Goal: Feedback & Contribution: Contribute content

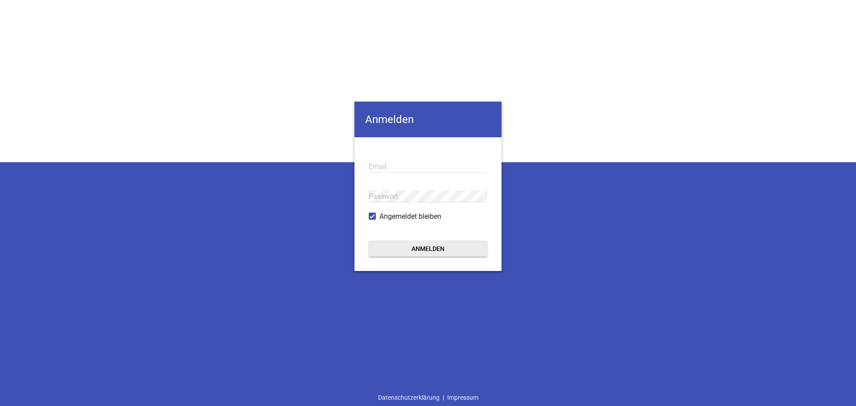
type input "[EMAIL_ADDRESS][DOMAIN_NAME]"
click at [427, 249] on button "Anmelden" at bounding box center [428, 249] width 119 height 16
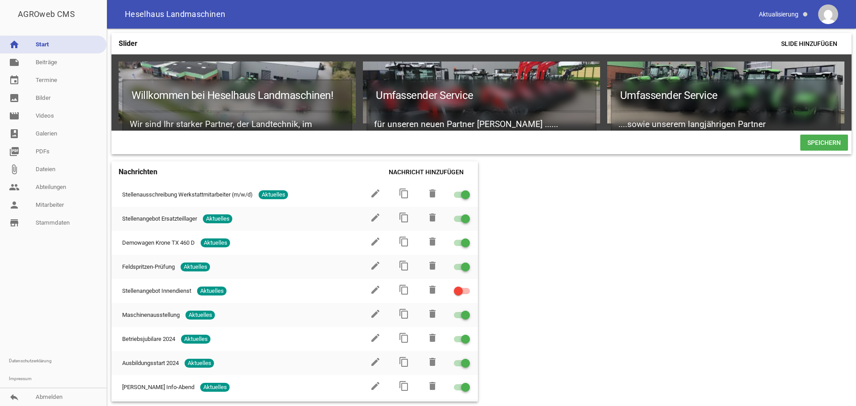
click at [562, 241] on div "Slider Slide hinzufügen Willkommen bei Heselhaus Landmaschinen! Wir sind Ihr st…" at bounding box center [481, 217] width 749 height 377
click at [45, 62] on link "note Beiträge" at bounding box center [53, 62] width 107 height 18
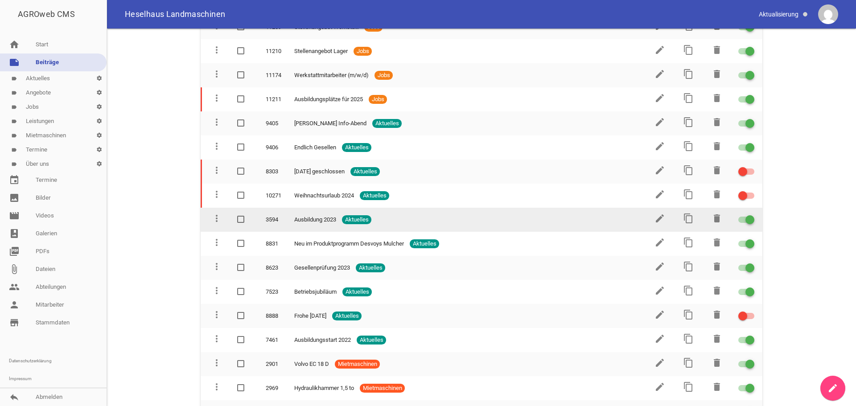
scroll to position [312, 0]
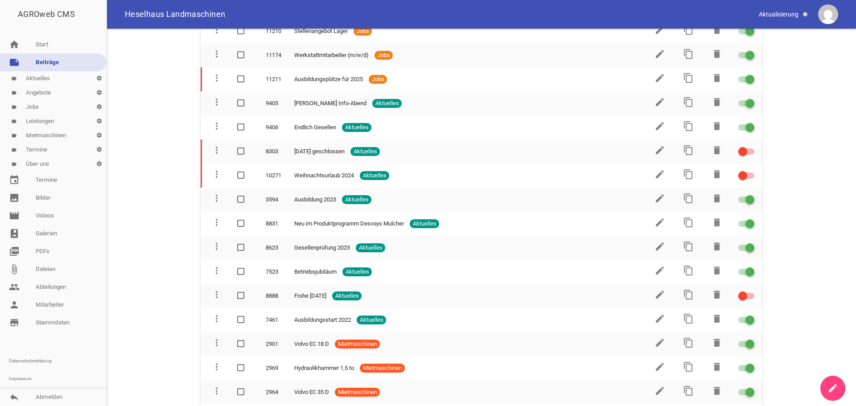
click at [37, 80] on link "label Aktuelles settings" at bounding box center [53, 78] width 107 height 14
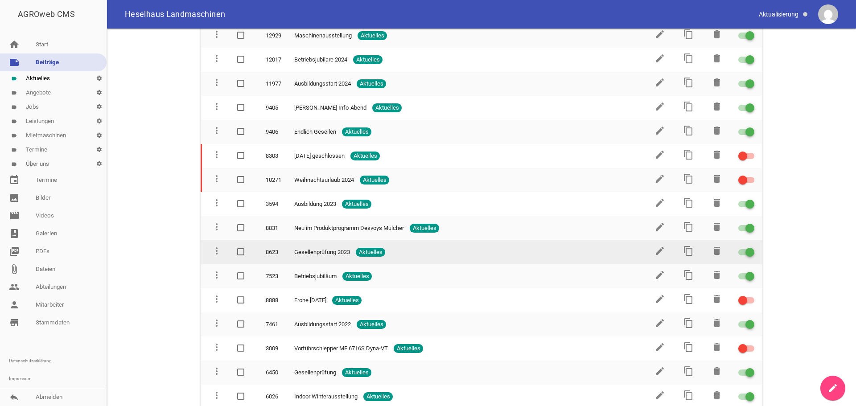
scroll to position [223, 0]
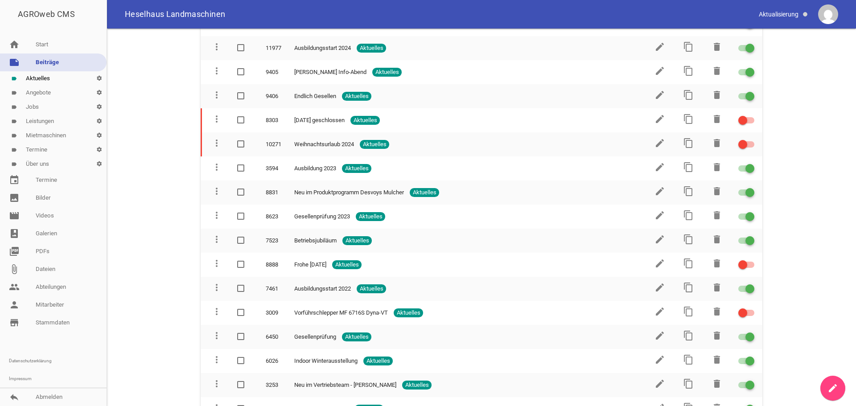
click at [830, 388] on icon "create" at bounding box center [832, 388] width 11 height 11
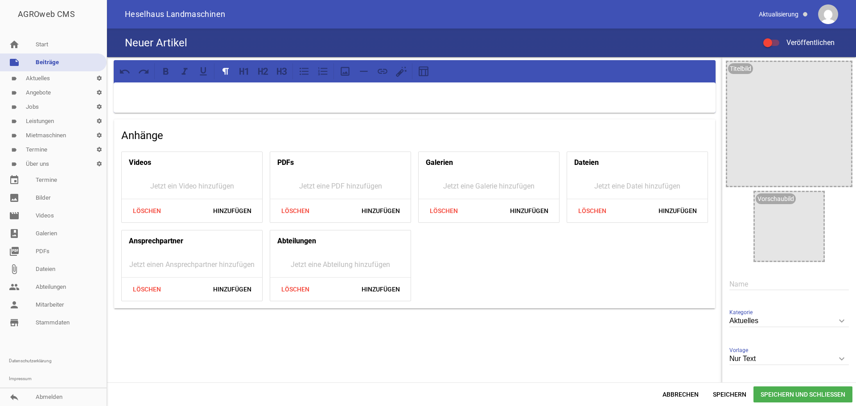
click at [744, 287] on input "text" at bounding box center [788, 284] width 119 height 12
type input "Agritechnica 2025"
click at [835, 318] on icon "keyboard_arrow_down" at bounding box center [841, 321] width 14 height 14
click at [835, 318] on input "Aktuelles" at bounding box center [788, 321] width 119 height 12
click at [837, 73] on icon "image" at bounding box center [841, 71] width 14 height 14
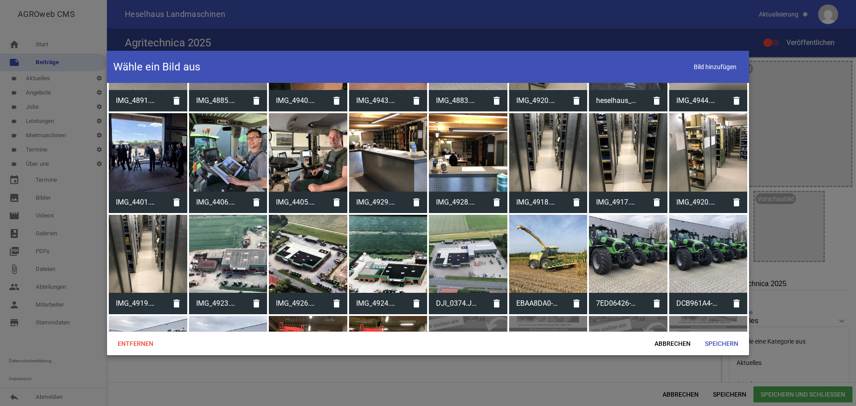
scroll to position [4973, 0]
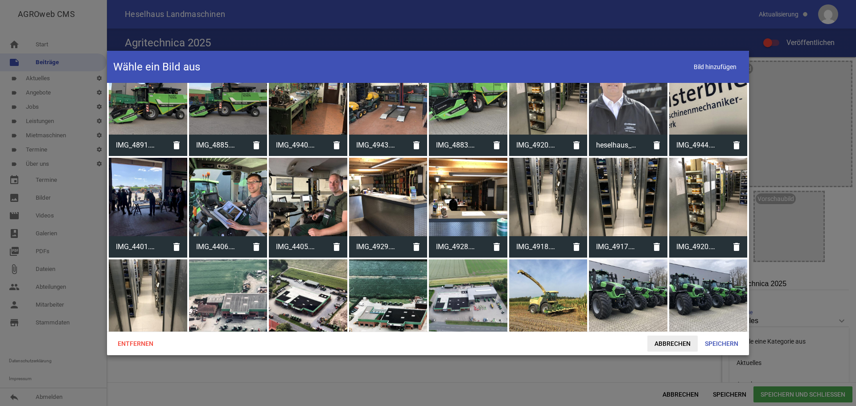
click at [673, 346] on span "Abbrechen" at bounding box center [672, 344] width 50 height 16
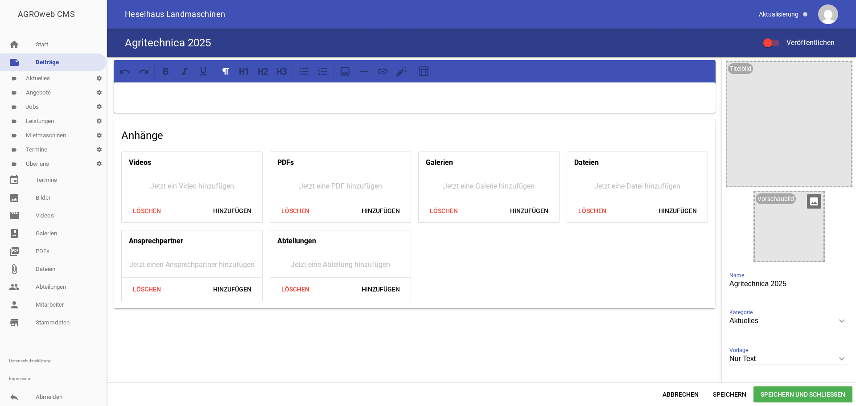
click at [755, 234] on div at bounding box center [789, 226] width 69 height 69
click at [810, 204] on icon "image" at bounding box center [814, 201] width 14 height 14
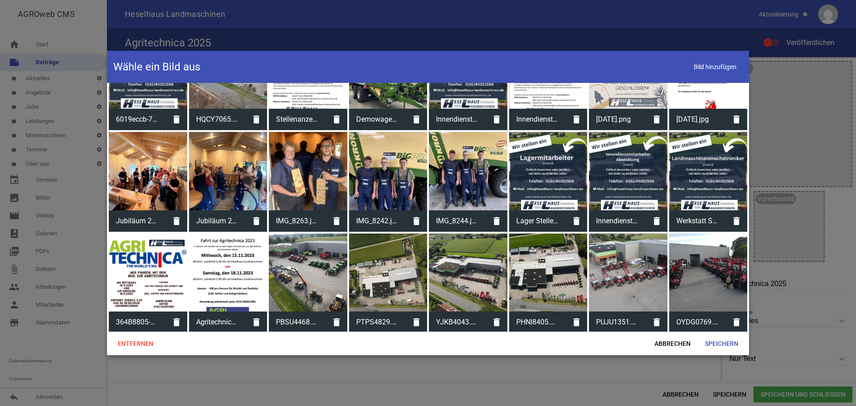
scroll to position [0, 0]
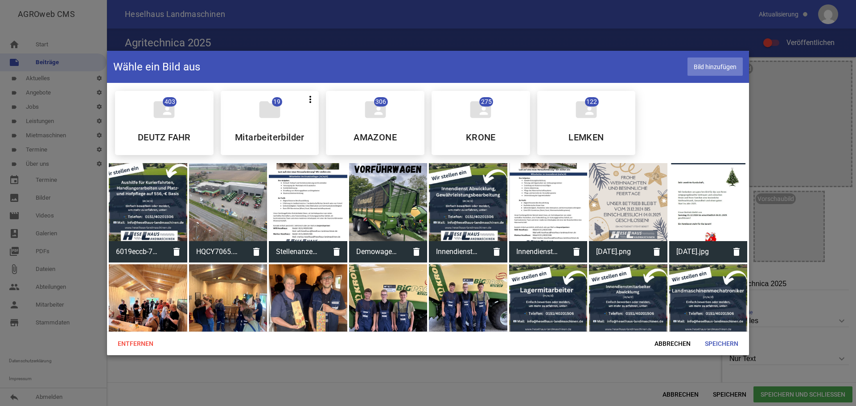
click at [711, 69] on span "Bild hinzufügen" at bounding box center [714, 66] width 55 height 18
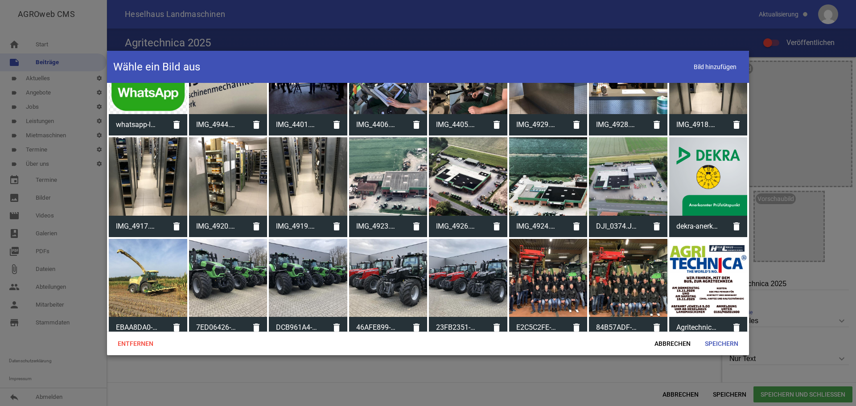
scroll to position [6889, 0]
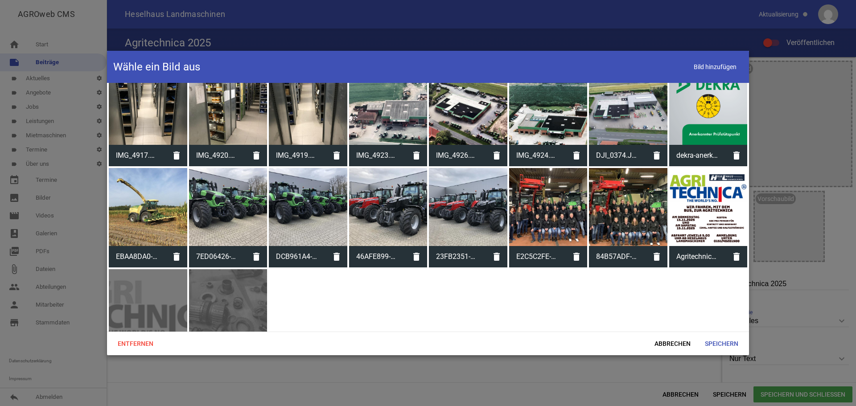
click at [684, 168] on div at bounding box center [708, 207] width 78 height 78
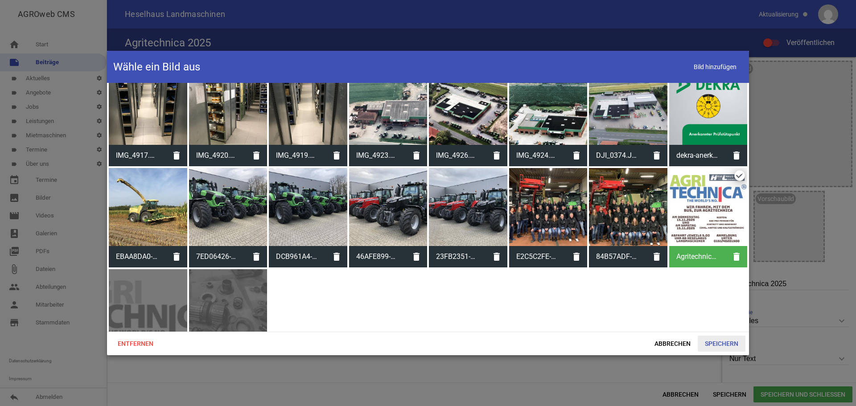
click at [720, 344] on span "Speichern" at bounding box center [721, 344] width 48 height 16
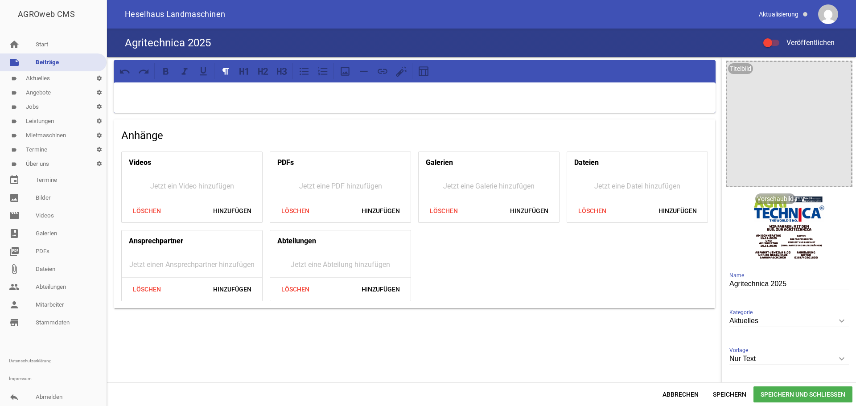
click at [837, 360] on icon "keyboard_arrow_down" at bounding box center [841, 359] width 14 height 14
click at [837, 360] on input "Nur Text" at bounding box center [788, 359] width 119 height 12
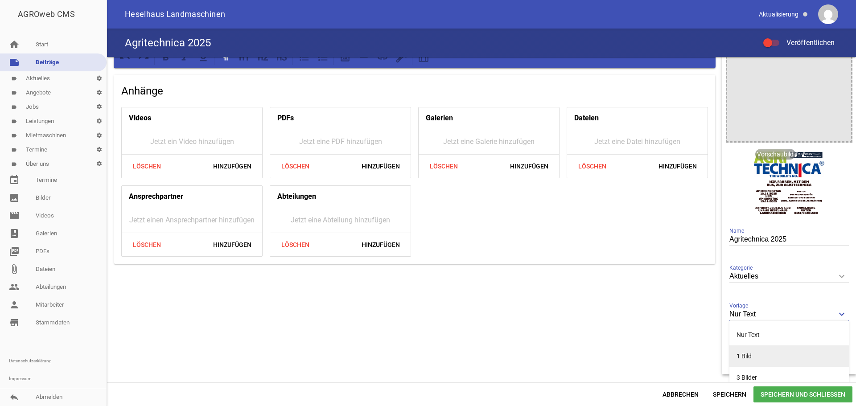
click at [765, 357] on li "1 Bild" at bounding box center [788, 355] width 119 height 21
type input "1 Bild"
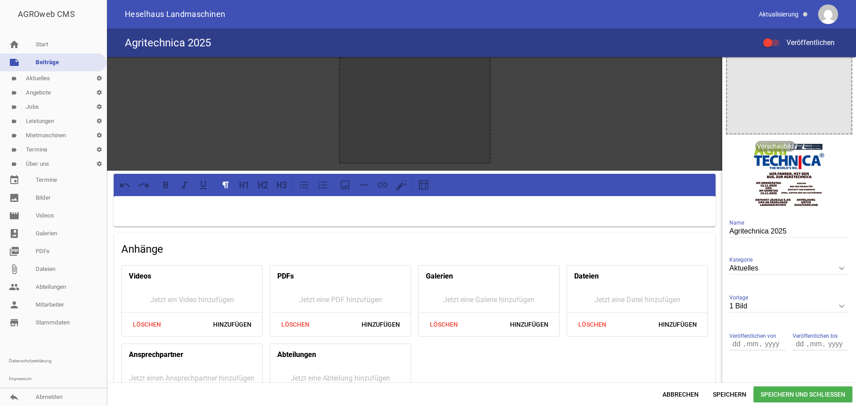
scroll to position [0, 0]
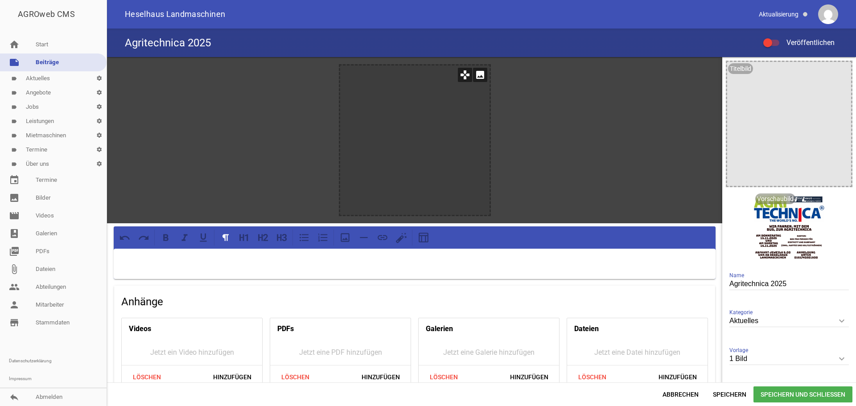
click at [476, 75] on icon "image" at bounding box center [480, 75] width 14 height 14
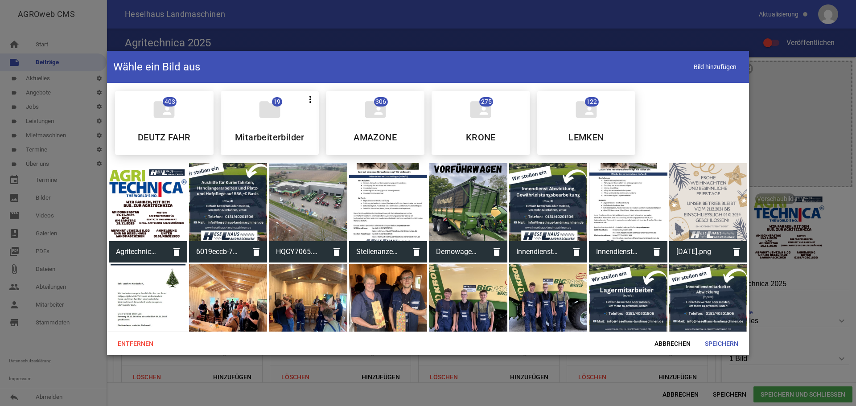
click at [148, 191] on div at bounding box center [148, 202] width 78 height 78
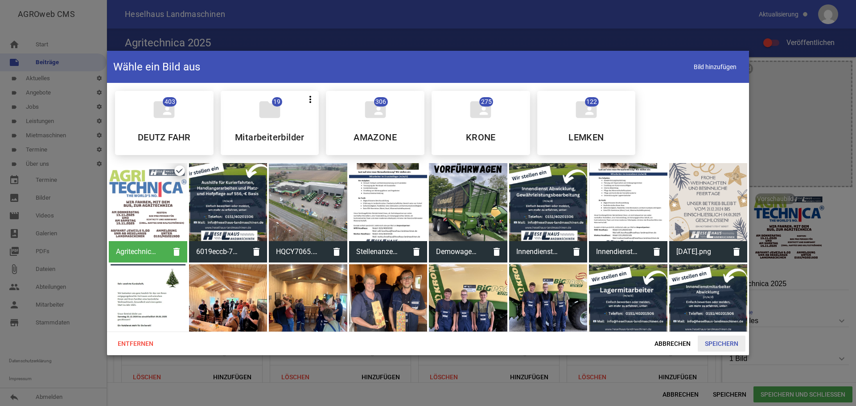
click at [720, 347] on span "Speichern" at bounding box center [721, 344] width 48 height 16
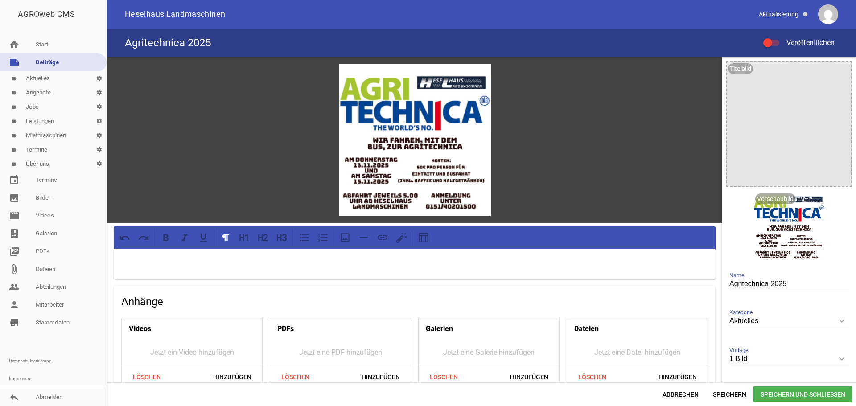
click at [225, 258] on p at bounding box center [414, 260] width 589 height 11
click at [245, 238] on icon at bounding box center [244, 238] width 12 height 12
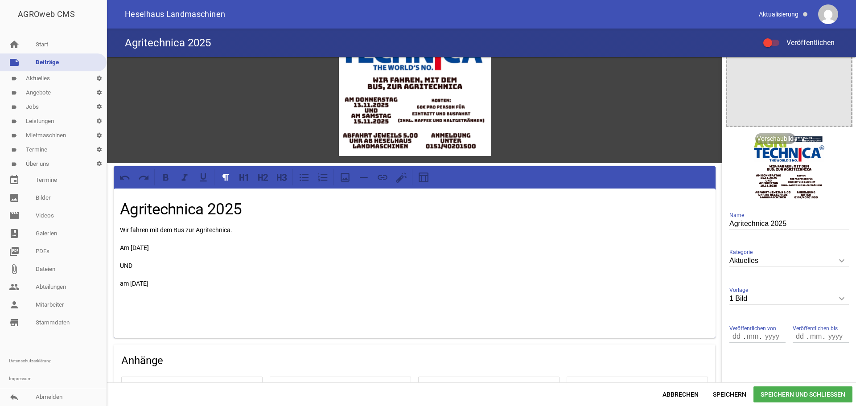
scroll to position [45, 0]
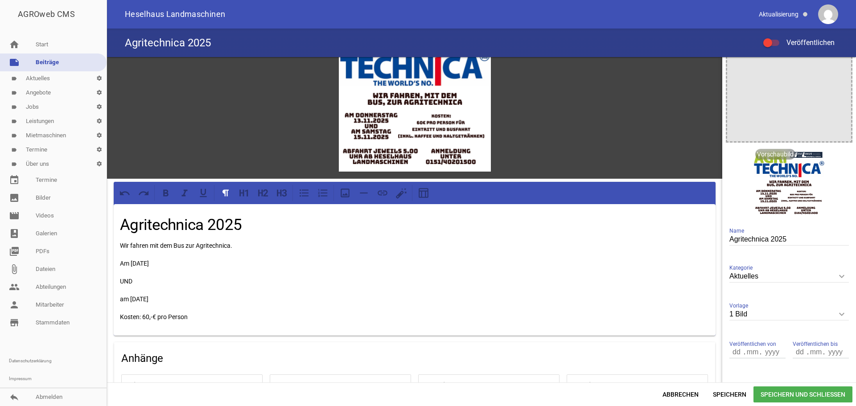
click at [119, 315] on div "Agritechnica 2025 Wir fahren mit dem Bus zur Agritechnica. Am [DATE] UND am [DA…" at bounding box center [415, 269] width 602 height 131
click at [118, 279] on div "Agritechnica 2025 Wir fahren mit dem Bus zur Agritechnica. Am [DATE] UND am [DA…" at bounding box center [415, 269] width 602 height 131
click at [119, 290] on div "Agritechnica 2025 Wir fahren mit dem Bus zur Agritechnica. Am [DATE] UND am [DA…" at bounding box center [415, 266] width 602 height 124
click at [197, 283] on p "Am [DATE] UND am [DATE]" at bounding box center [414, 274] width 589 height 32
click at [197, 322] on p "Kosten: 60,-€ pro Person" at bounding box center [414, 320] width 589 height 11
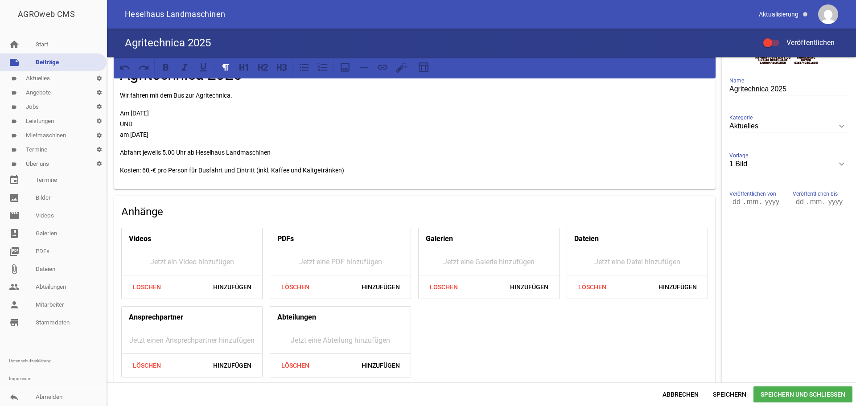
scroll to position [199, 0]
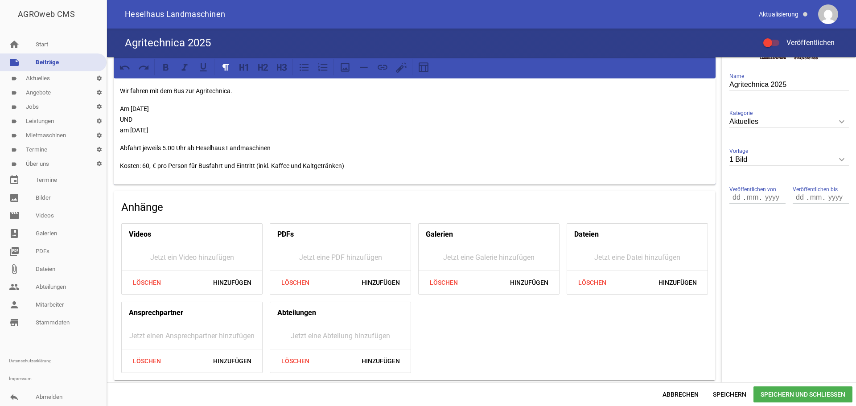
click at [733, 201] on input "number" at bounding box center [736, 198] width 15 height 12
type input "1"
type input "011"
type input "00"
click at [735, 197] on input "011" at bounding box center [736, 198] width 15 height 12
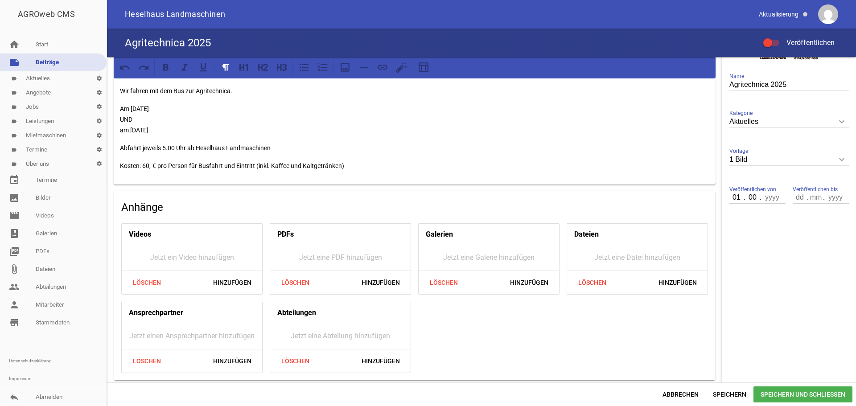
type input "01"
click at [749, 198] on input "00" at bounding box center [752, 198] width 16 height 12
type input "10"
type input "2025"
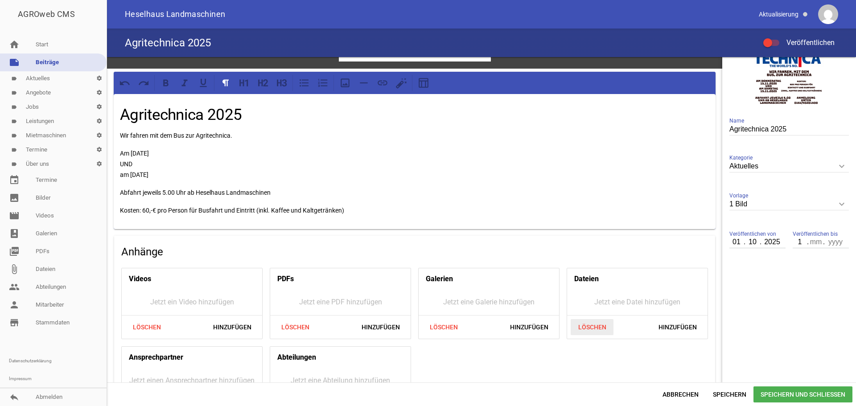
type input "15"
type input "11"
type input "2025"
click at [797, 394] on span "Speichern und Schließen" at bounding box center [802, 394] width 99 height 16
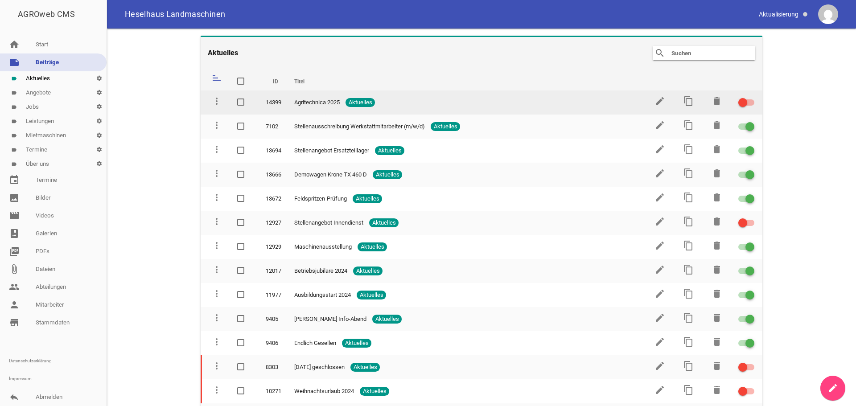
click at [740, 99] on div at bounding box center [742, 102] width 9 height 9
click at [751, 97] on input "checkbox" at bounding box center [751, 97] width 0 height 0
click at [654, 101] on icon "edit" at bounding box center [659, 101] width 11 height 11
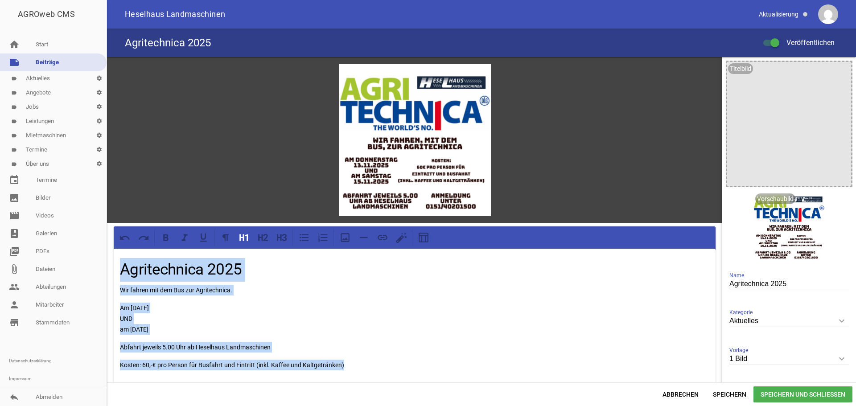
drag, startPoint x: 351, startPoint y: 365, endPoint x: 115, endPoint y: 263, distance: 257.7
click at [115, 263] on div "Agritechnica 2025 Wir fahren mit dem Bus zur Agritechnica. Am [DATE] UND am [DA…" at bounding box center [415, 316] width 602 height 135
copy div "Agritechnica 2025 Wir fahren mit dem Bus zur Agritechnica. Am [DATE] UND am [DA…"
click at [594, 295] on div "Agritechnica 2025 Wir fahren mit dem Bus zur Agritechnica. Am [DATE] UND am [DA…" at bounding box center [415, 316] width 602 height 135
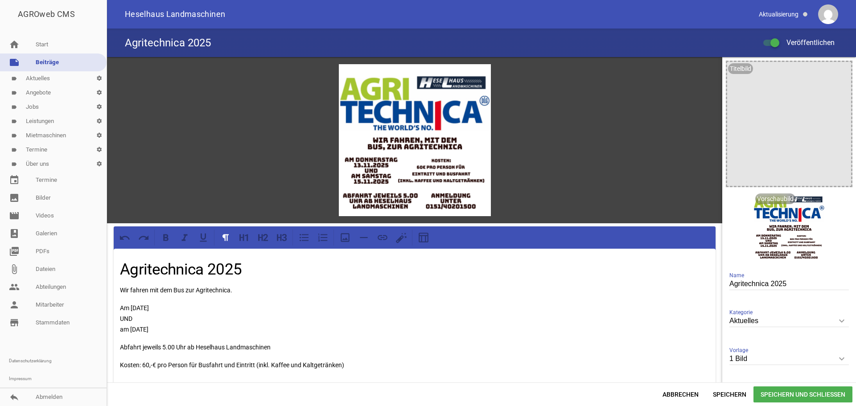
click at [36, 149] on link "label Termine settings" at bounding box center [53, 150] width 107 height 14
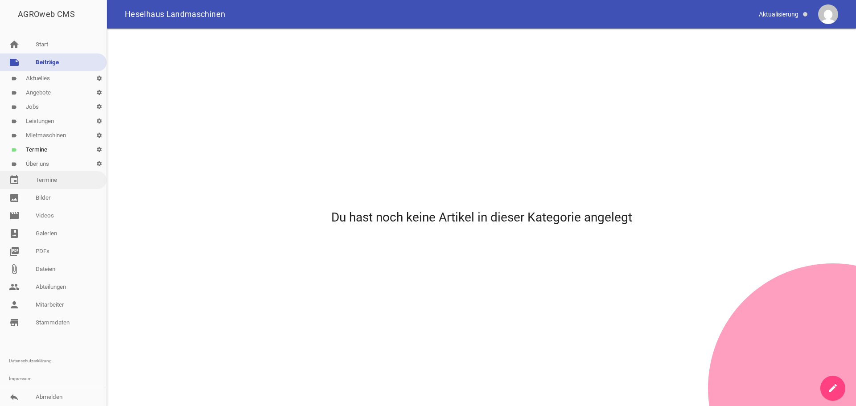
click at [54, 178] on link "event Termine" at bounding box center [53, 180] width 107 height 18
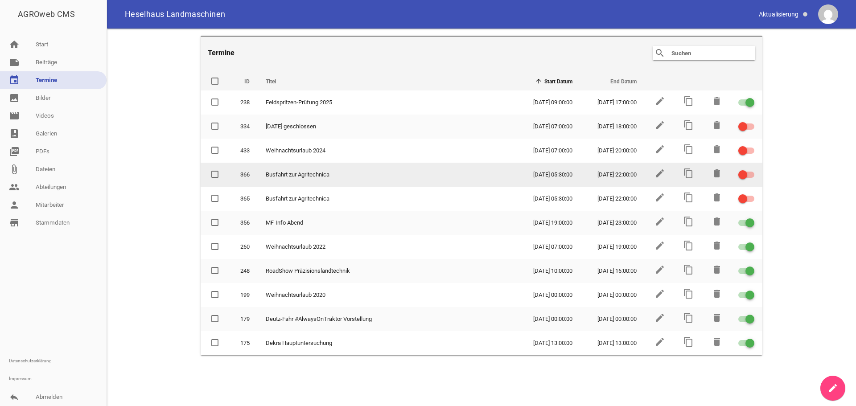
click at [323, 172] on span "Busfahrt zur Agritechnica" at bounding box center [298, 174] width 64 height 9
click at [659, 173] on icon "edit" at bounding box center [659, 173] width 11 height 11
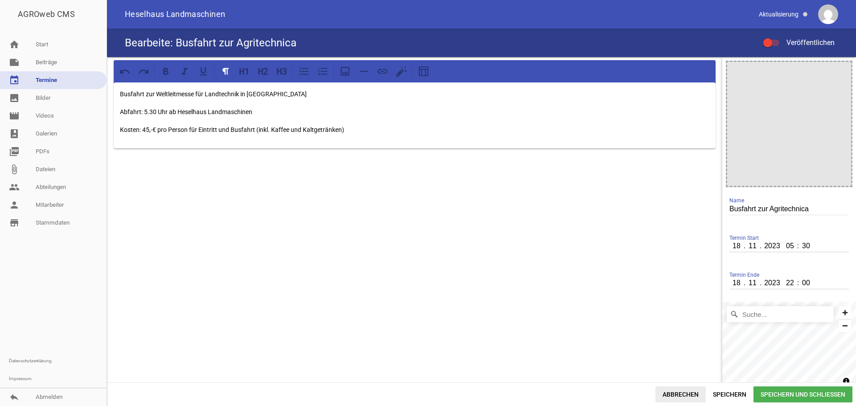
click at [679, 396] on span "Abbrechen" at bounding box center [680, 394] width 50 height 16
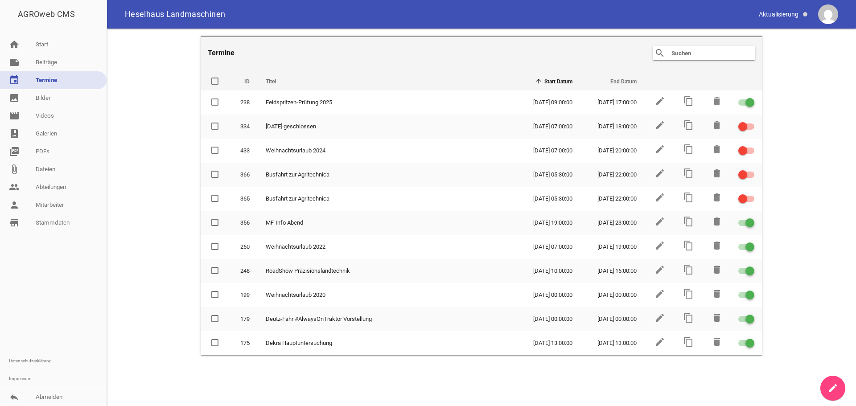
click at [830, 391] on icon "create" at bounding box center [832, 388] width 11 height 11
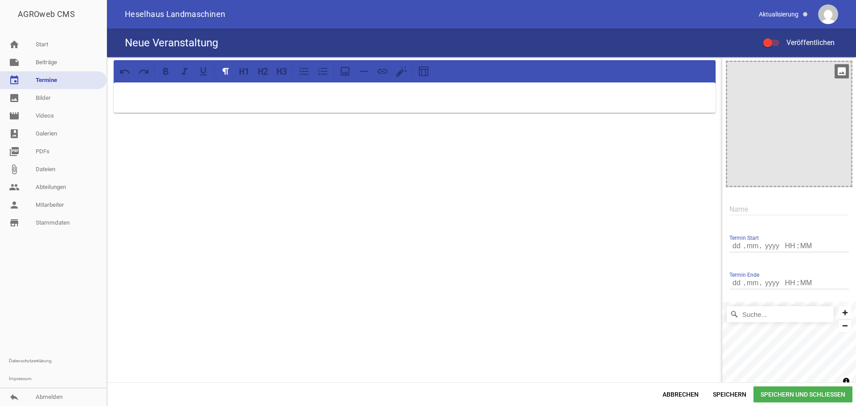
click at [837, 70] on icon "image" at bounding box center [841, 71] width 14 height 14
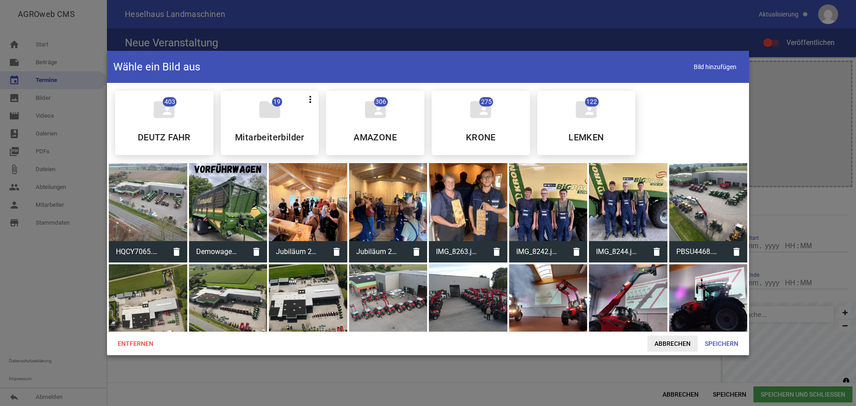
click at [666, 340] on span "Abbrechen" at bounding box center [672, 344] width 50 height 16
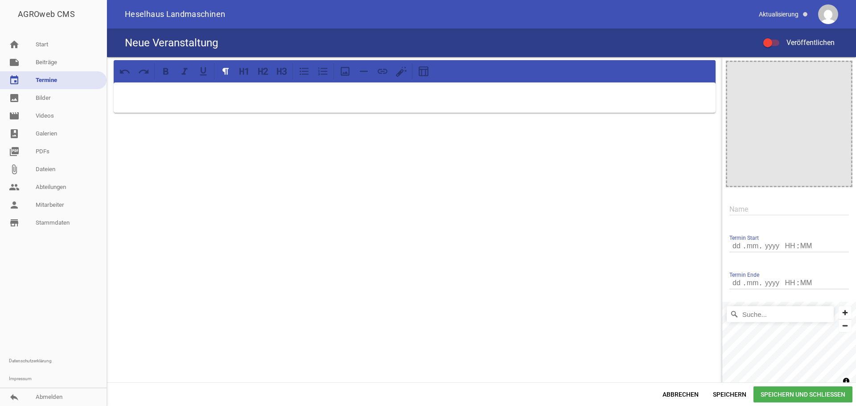
click at [220, 95] on p at bounding box center [414, 94] width 589 height 11
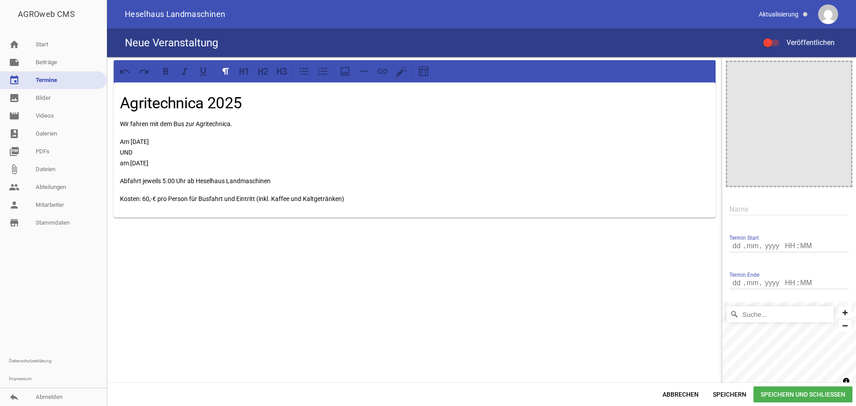
click at [750, 208] on input "text" at bounding box center [788, 209] width 119 height 12
type input "Agritechnica 2025"
click at [729, 243] on input "number" at bounding box center [736, 246] width 15 height 12
type input "01"
click at [751, 246] on input "number" at bounding box center [752, 246] width 16 height 12
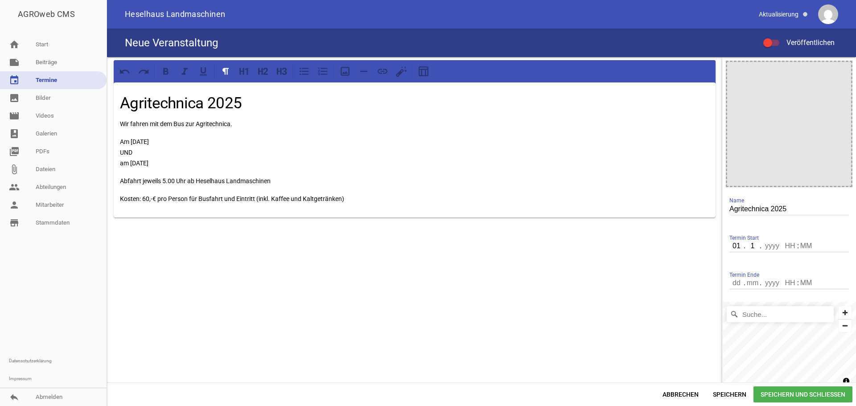
type input "10"
type input "2025"
type input "11"
type input "30"
type input "15"
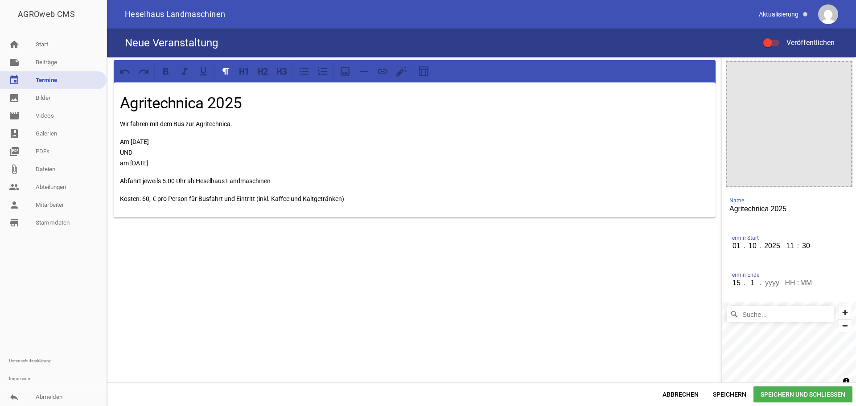
type input "11"
type input "2025"
type input "18"
type input "00"
click at [792, 398] on span "Speichern und Schließen" at bounding box center [802, 394] width 99 height 16
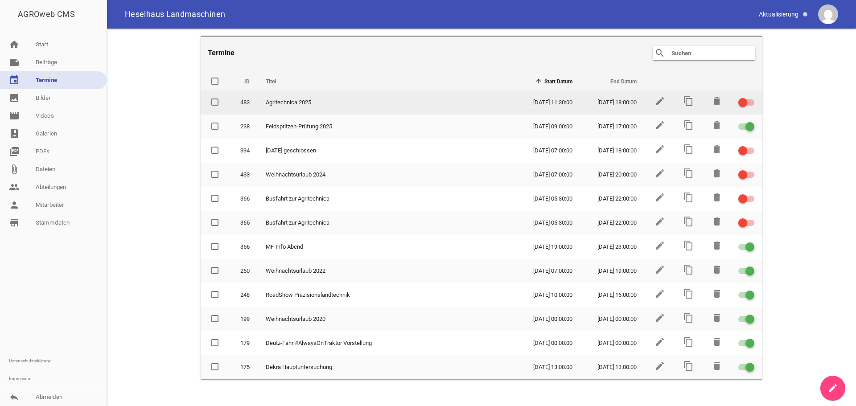
click at [742, 103] on span at bounding box center [743, 103] width 4 height 4
click at [751, 97] on input "checkbox" at bounding box center [751, 97] width 0 height 0
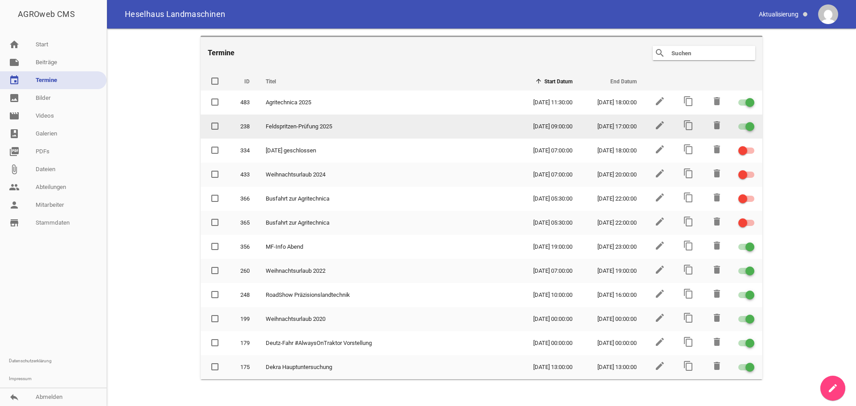
click at [750, 124] on div at bounding box center [749, 126] width 9 height 9
click at [751, 121] on input "checkbox" at bounding box center [751, 121] width 0 height 0
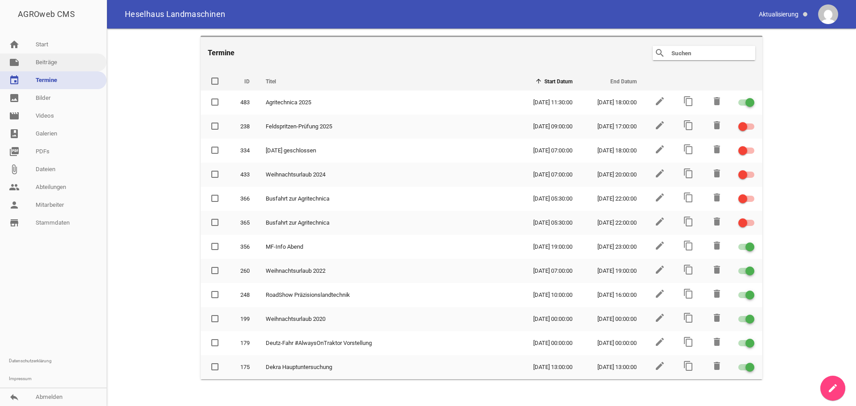
click at [44, 63] on link "note Beiträge" at bounding box center [53, 62] width 107 height 18
